Goal: Find specific page/section: Find specific page/section

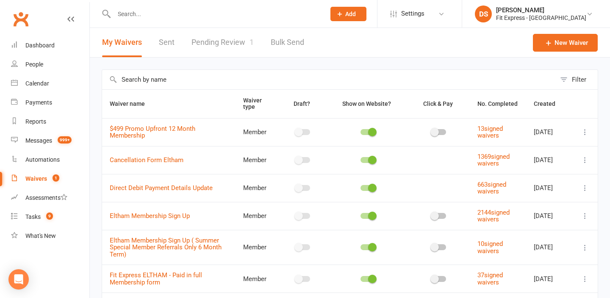
click at [230, 37] on link "Pending Review 1" at bounding box center [222, 42] width 62 height 29
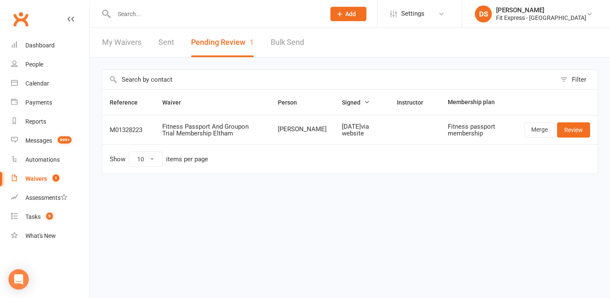
click at [22, 19] on link "Clubworx" at bounding box center [20, 18] width 21 height 21
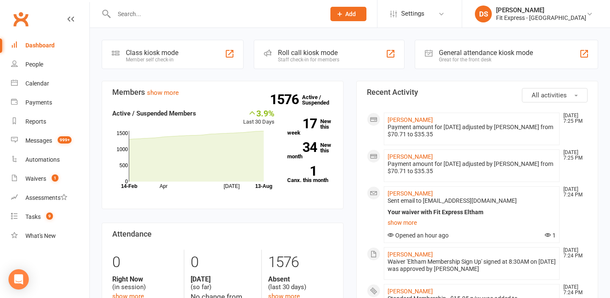
click at [20, 21] on link "Clubworx" at bounding box center [20, 18] width 21 height 21
click at [200, 11] on input "text" at bounding box center [215, 14] width 208 height 12
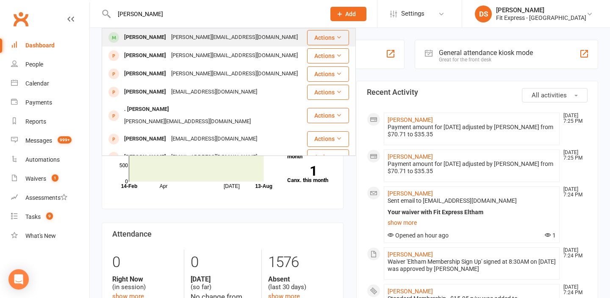
type input "jess cali"
click at [201, 34] on div "jess_caligiore@hotmail.com" at bounding box center [235, 37] width 132 height 12
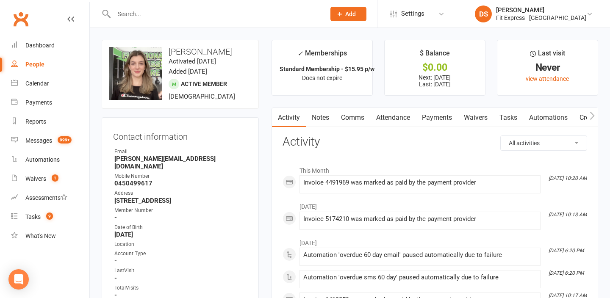
click at [436, 120] on link "Payments" at bounding box center [437, 117] width 42 height 19
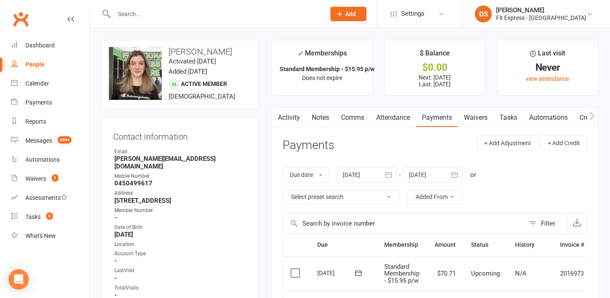
click at [472, 118] on link "Waivers" at bounding box center [476, 117] width 36 height 19
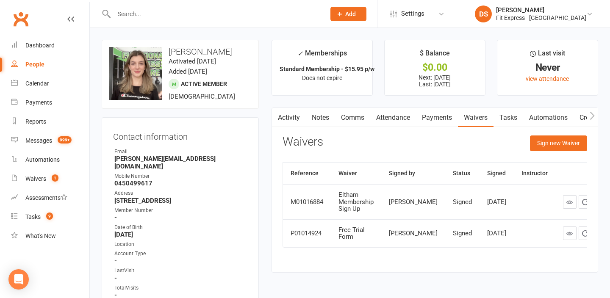
click at [22, 16] on link "Clubworx" at bounding box center [20, 18] width 21 height 21
